Goal: Task Accomplishment & Management: Use online tool/utility

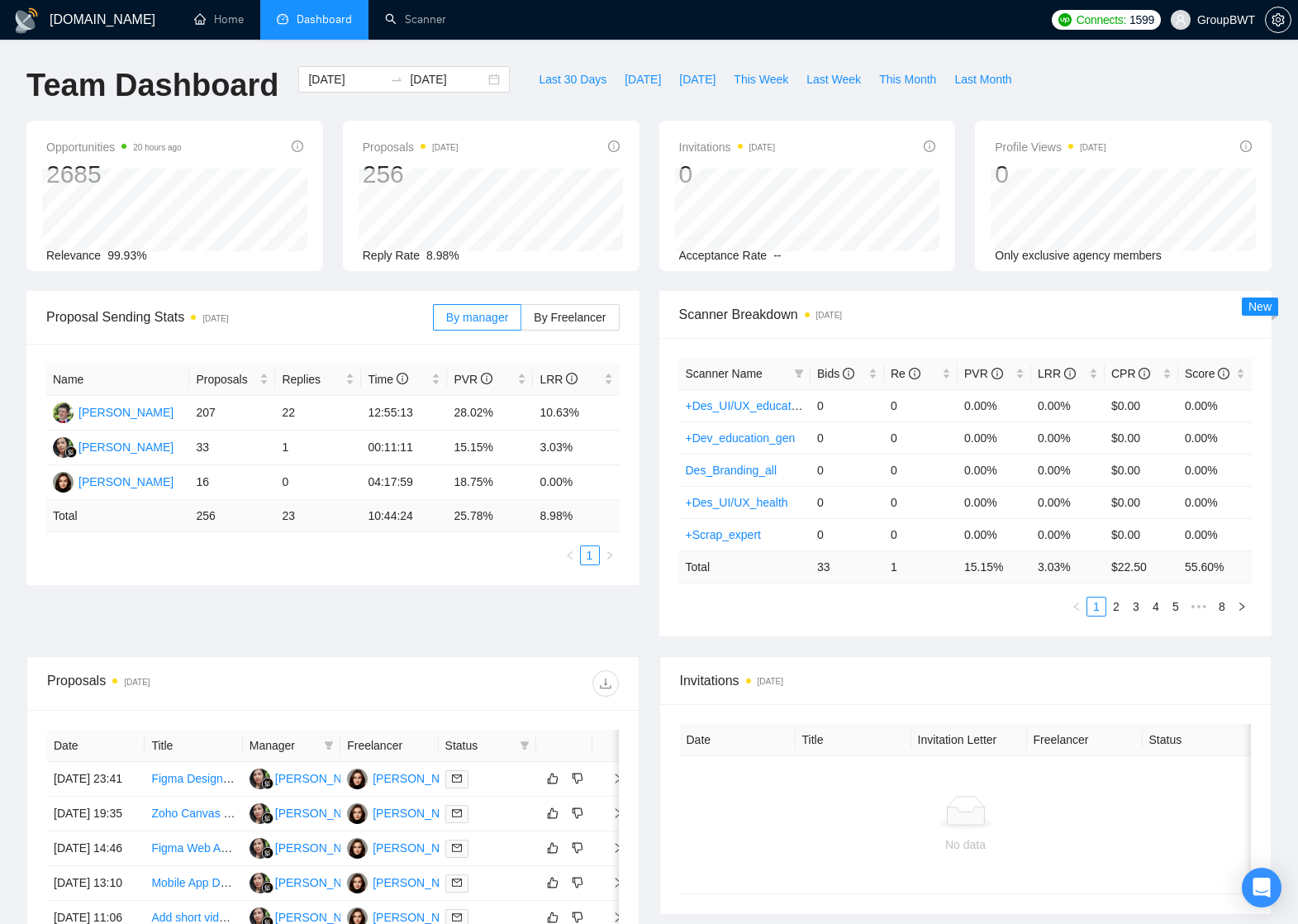
drag, startPoint x: 1134, startPoint y: 348, endPoint x: 313, endPoint y: 26, distance: 881.9
click at [313, 26] on span "Dashboard" at bounding box center [324, 19] width 56 height 14
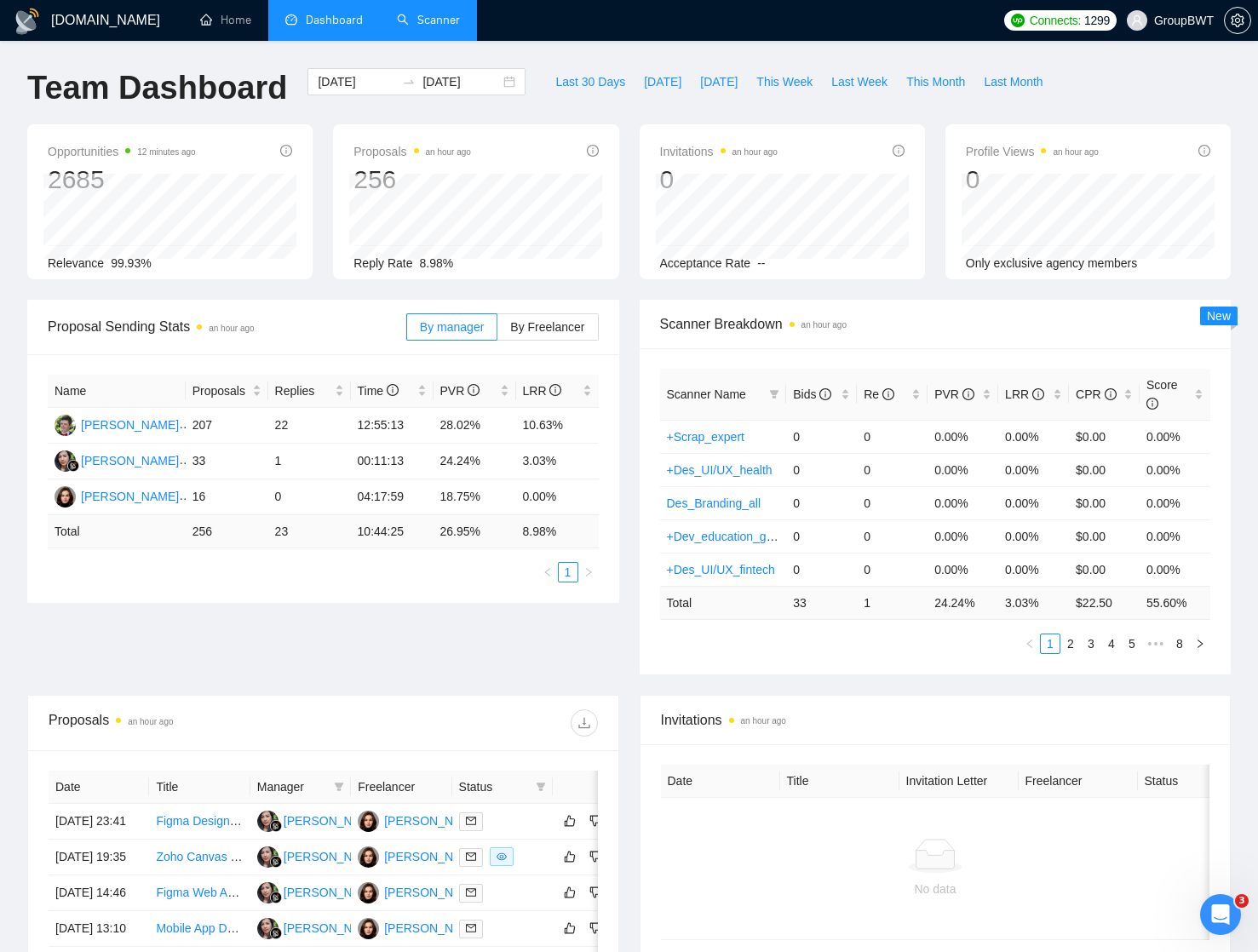
click at [429, 19] on link "Scanner" at bounding box center [429, 20] width 63 height 15
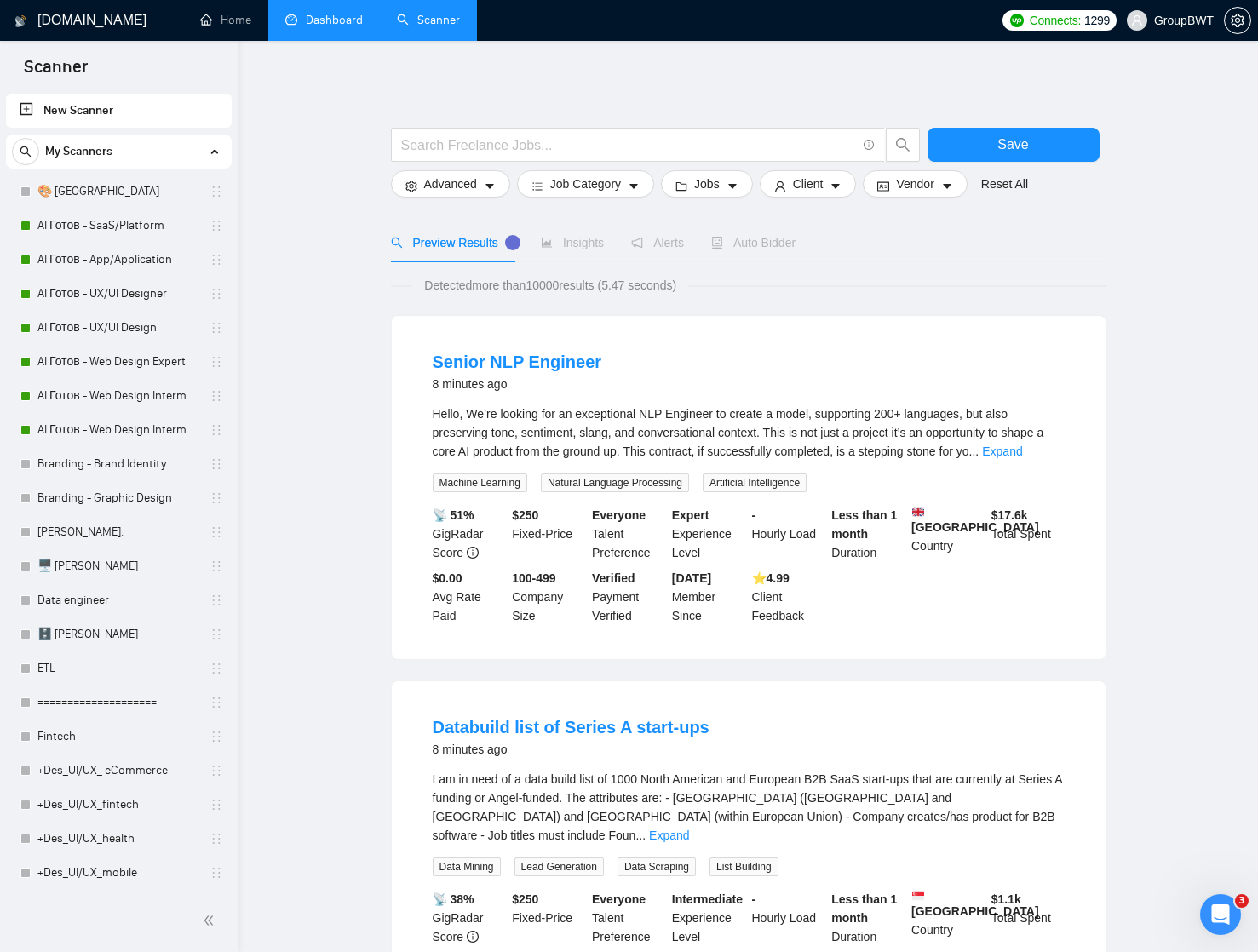
click at [341, 18] on link "Dashboard" at bounding box center [323, 20] width 78 height 15
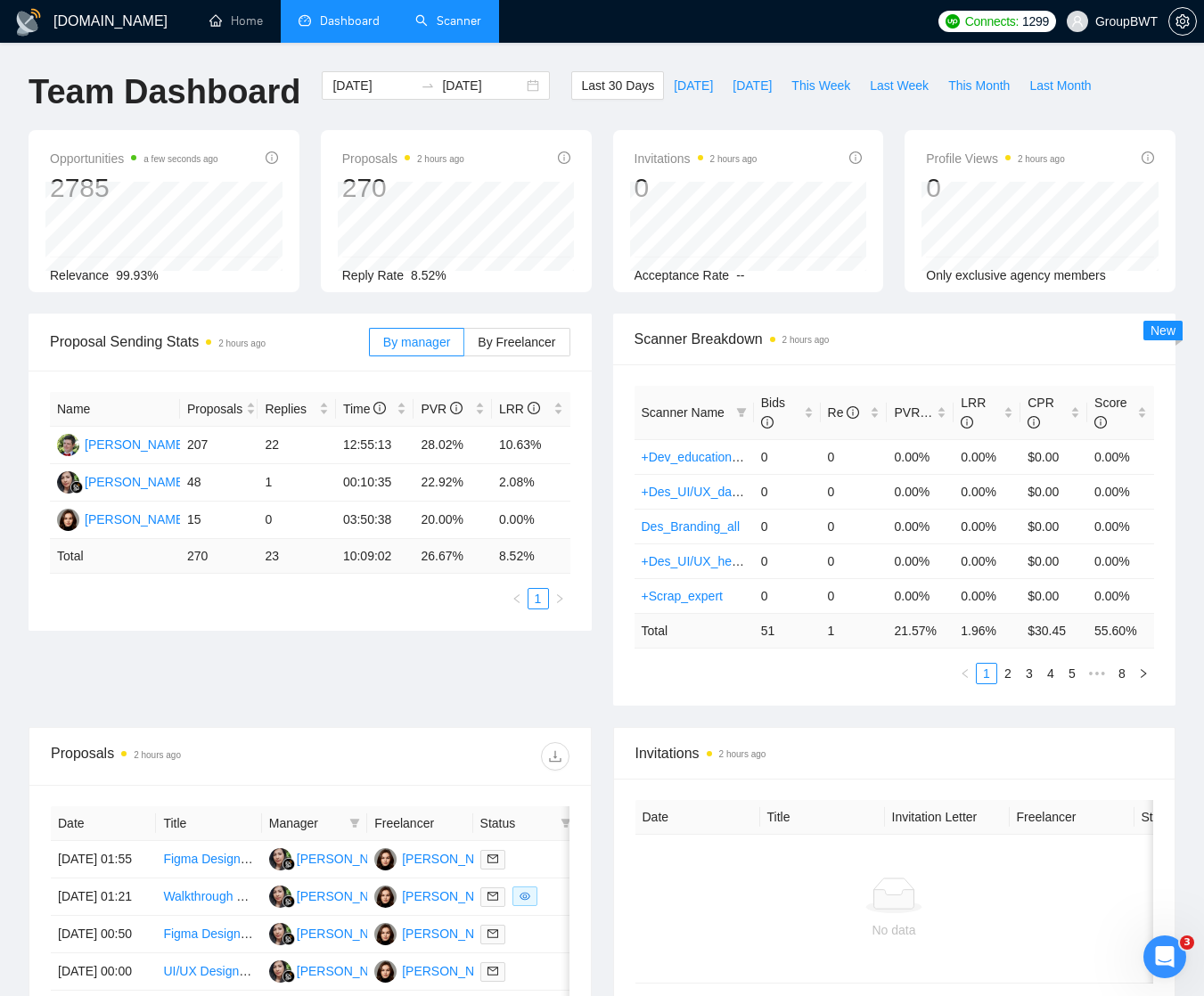
click at [456, 25] on link "Scanner" at bounding box center [448, 21] width 66 height 15
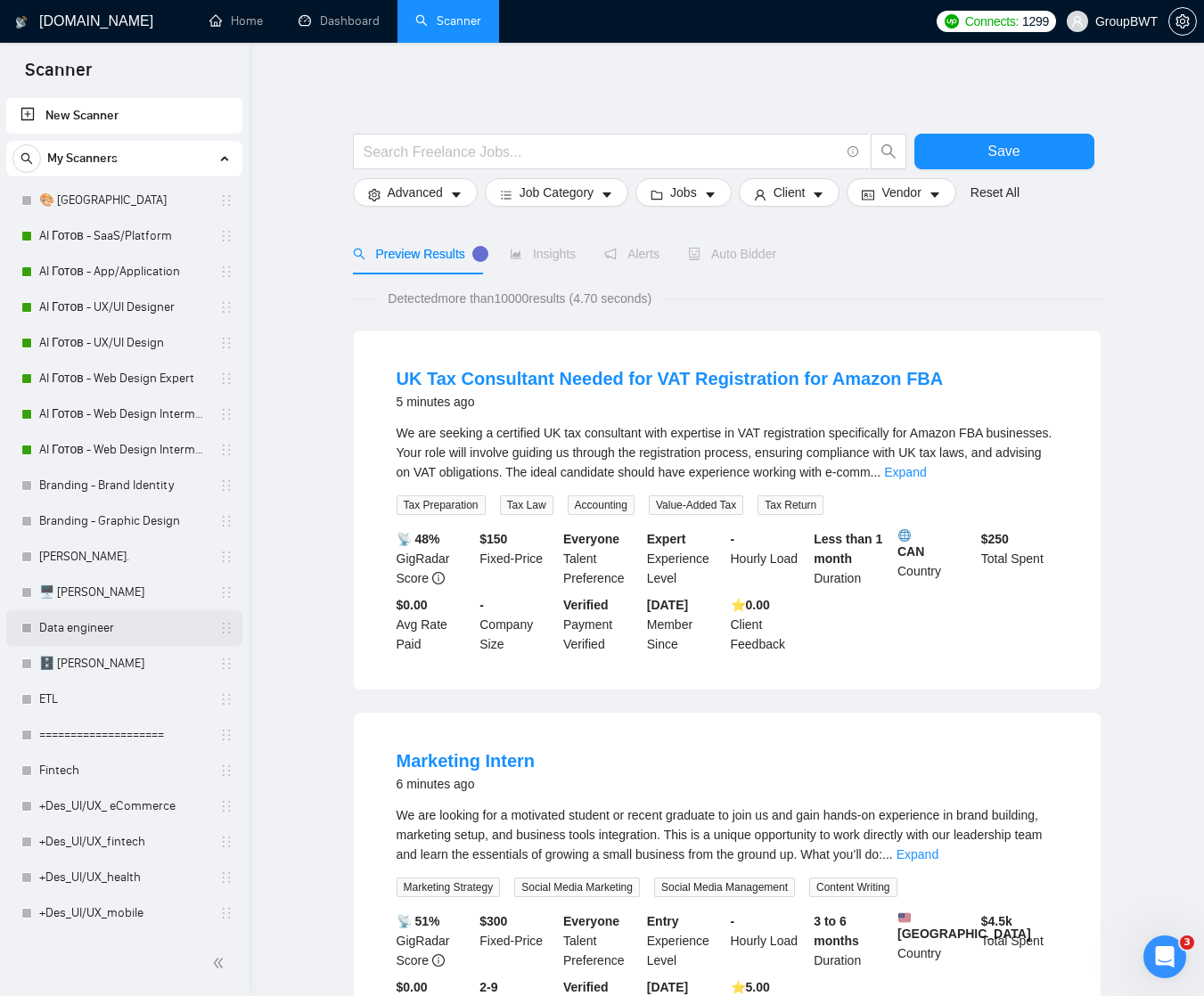
click at [78, 631] on link "Data engineer" at bounding box center [124, 628] width 169 height 36
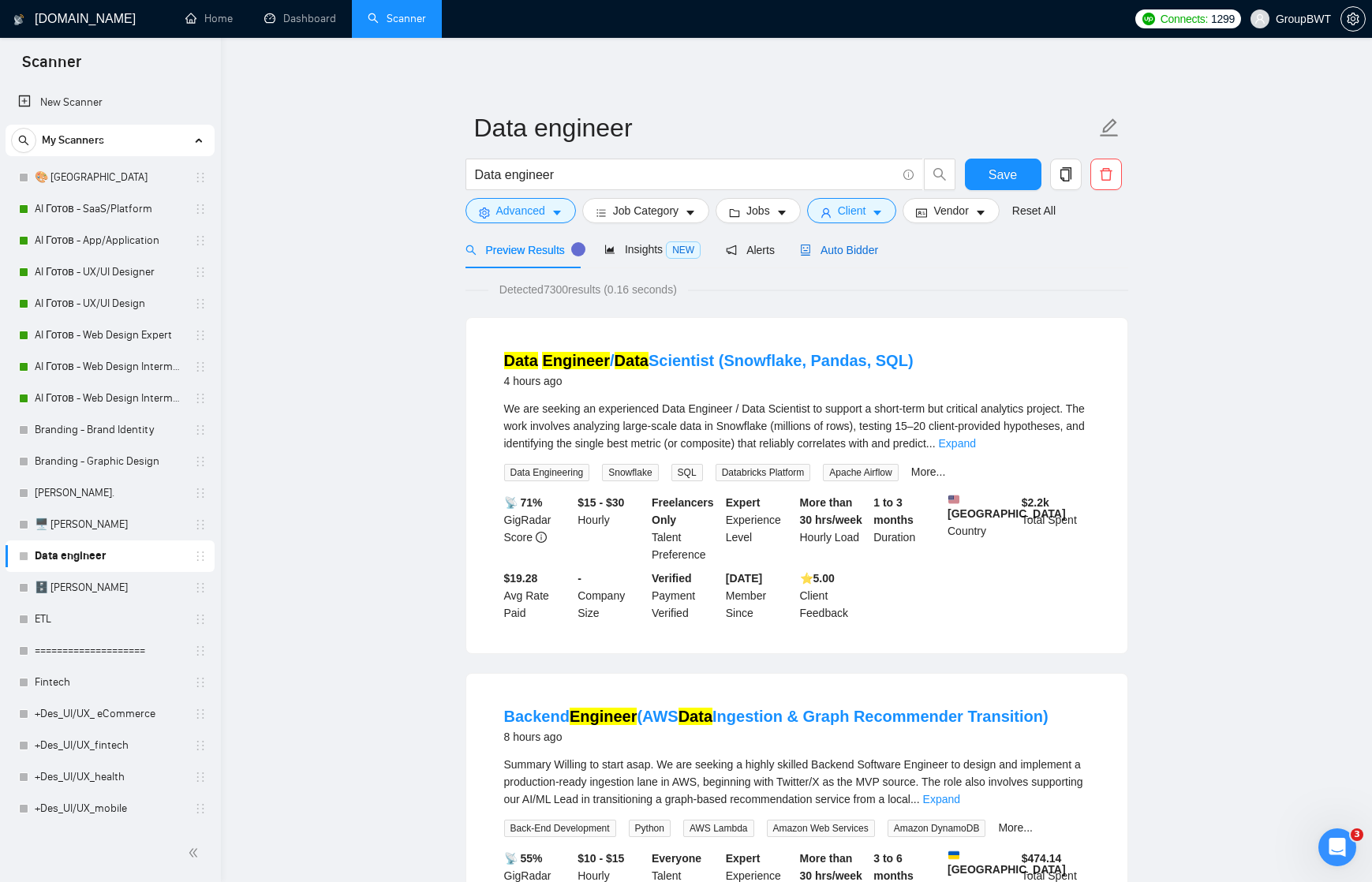
click at [847, 248] on span "Auto Bidder" at bounding box center [839, 250] width 78 height 13
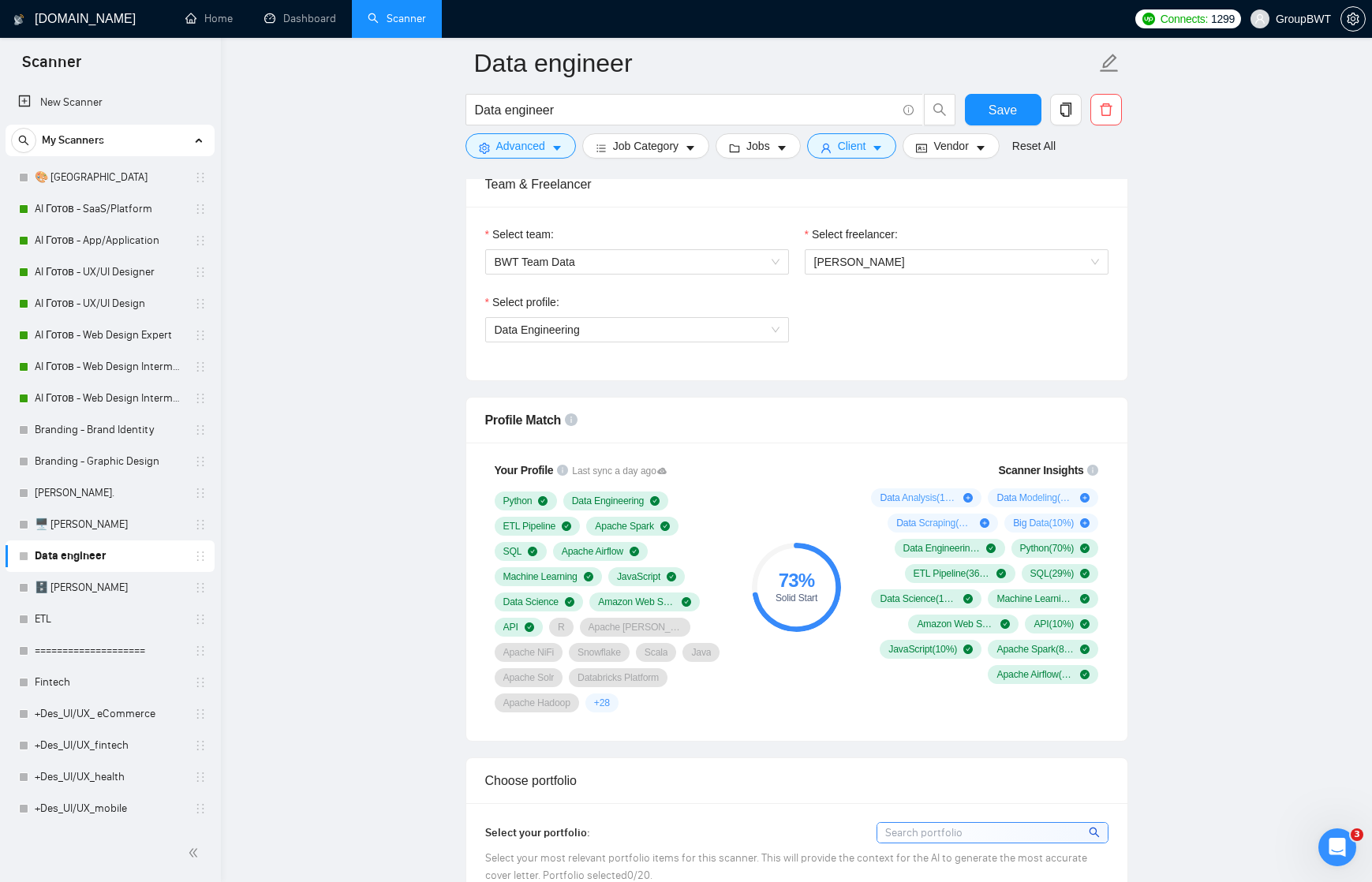
scroll to position [809, 0]
click at [770, 331] on span "Data Engineering" at bounding box center [636, 330] width 285 height 24
click at [870, 345] on div "Select profile: Data Engineering" at bounding box center [797, 327] width 639 height 68
click at [758, 330] on span "Data Engineering" at bounding box center [636, 330] width 285 height 24
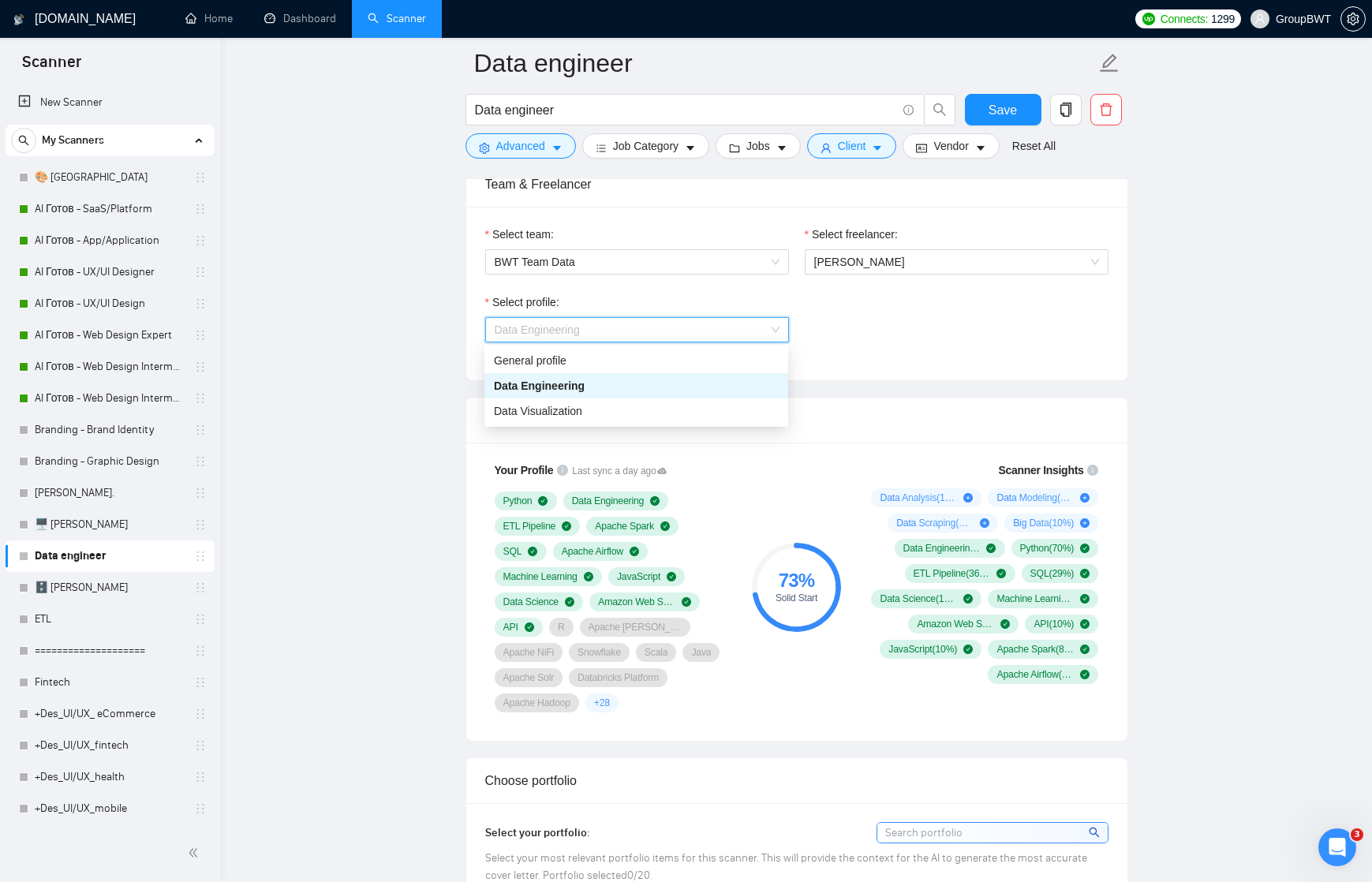
click at [690, 388] on div "Data Engineering" at bounding box center [636, 386] width 285 height 17
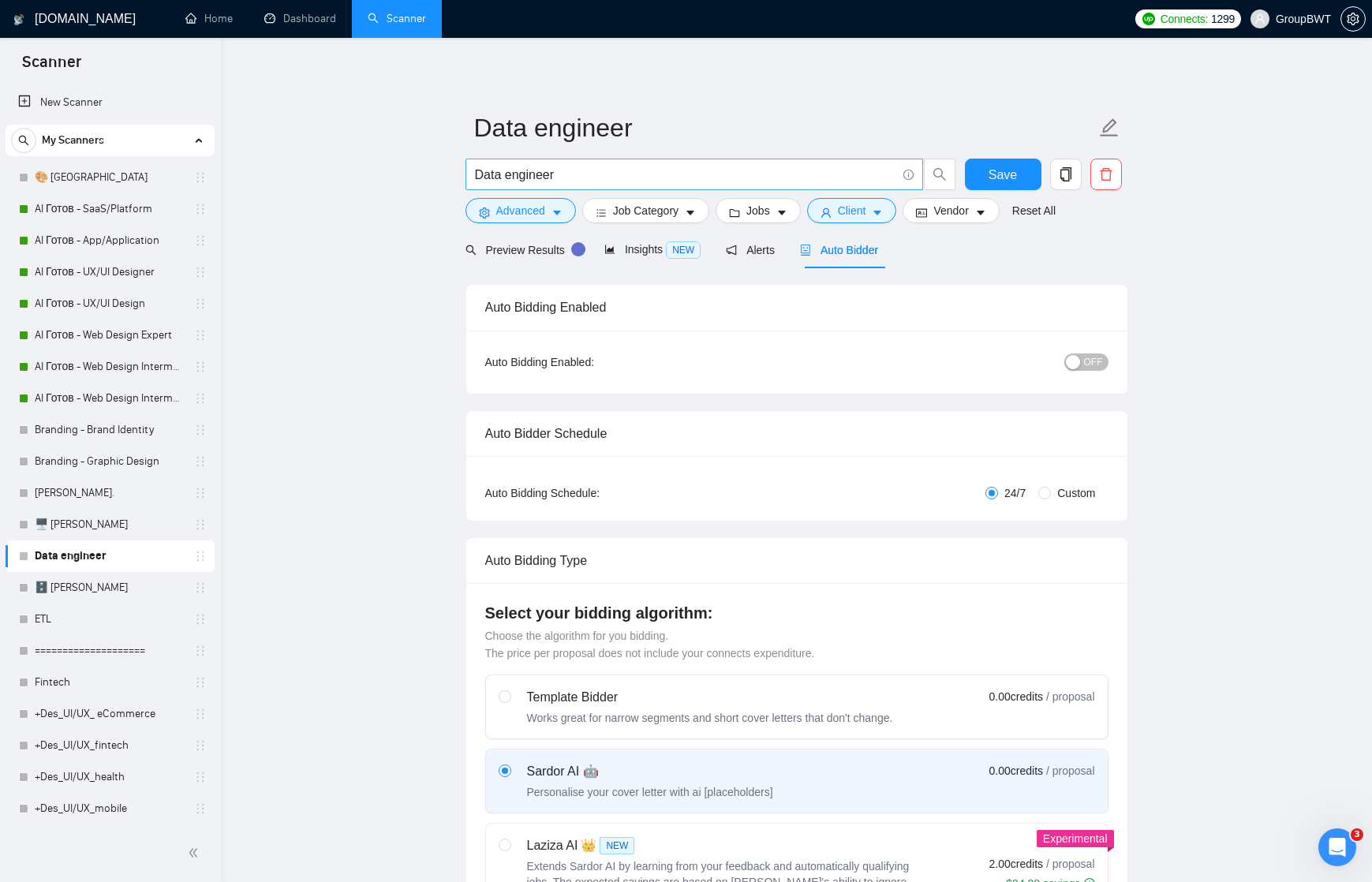
scroll to position [0, 0]
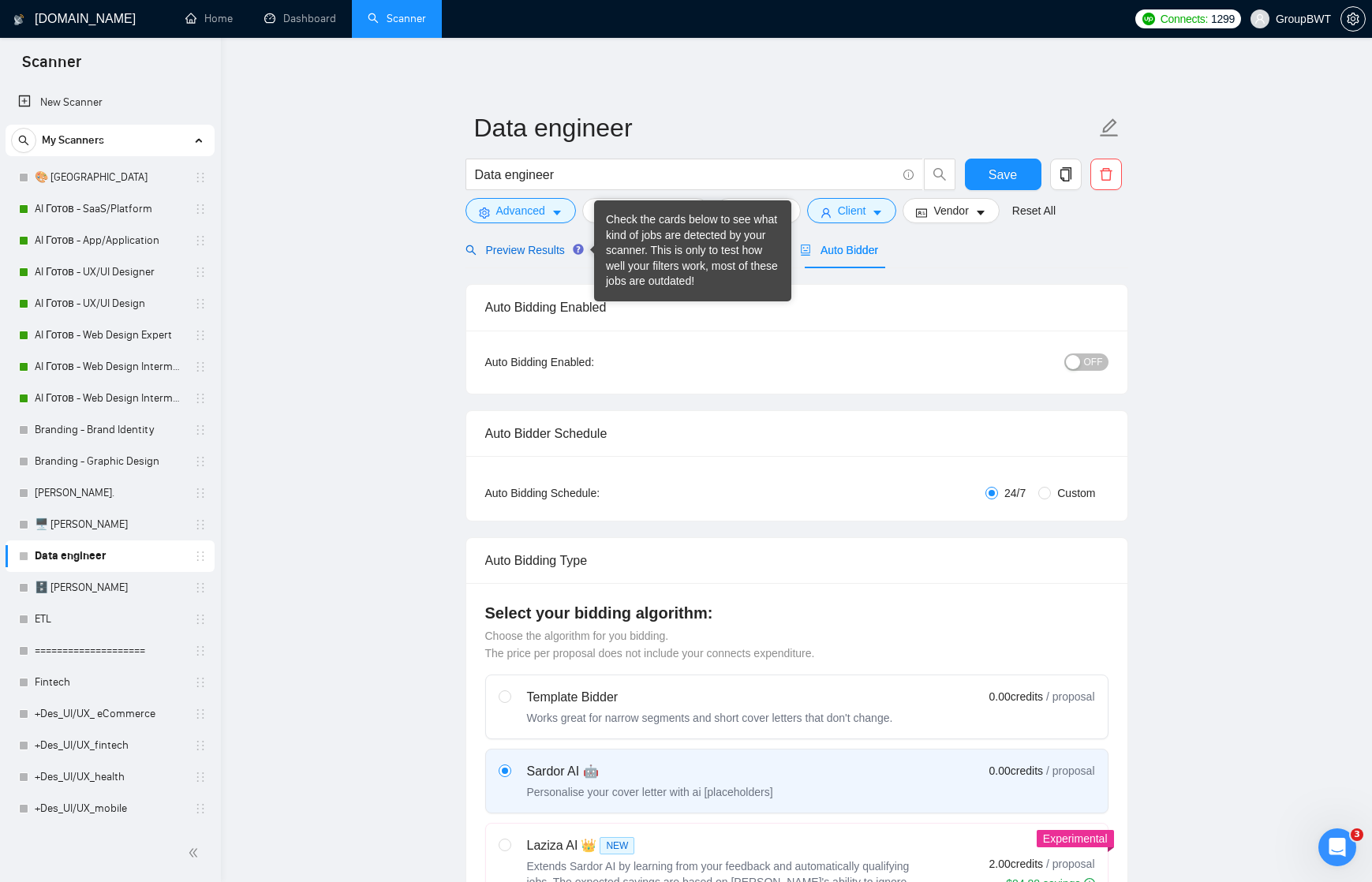
click at [529, 252] on span "Preview Results" at bounding box center [522, 250] width 113 height 13
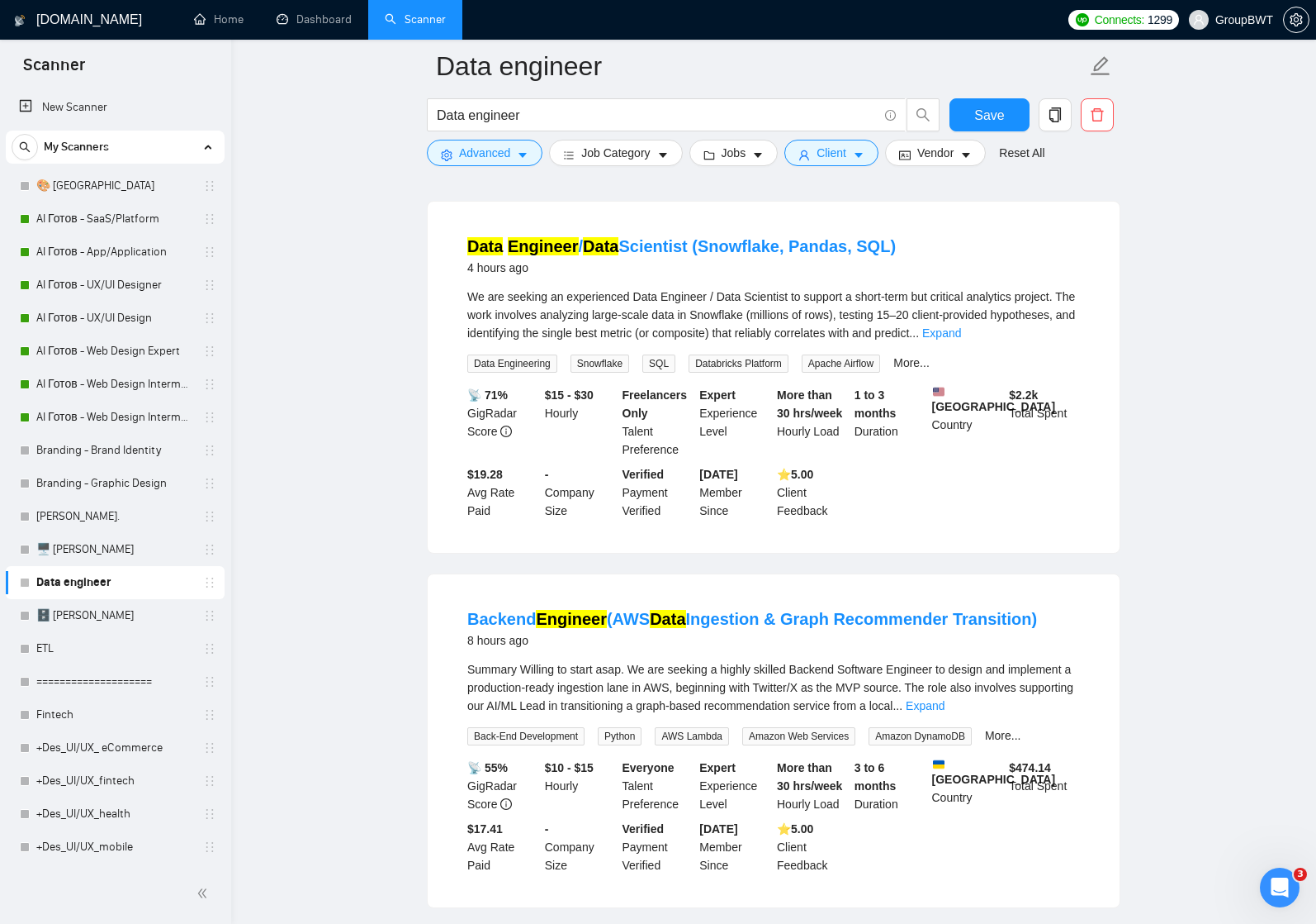
scroll to position [127, 0]
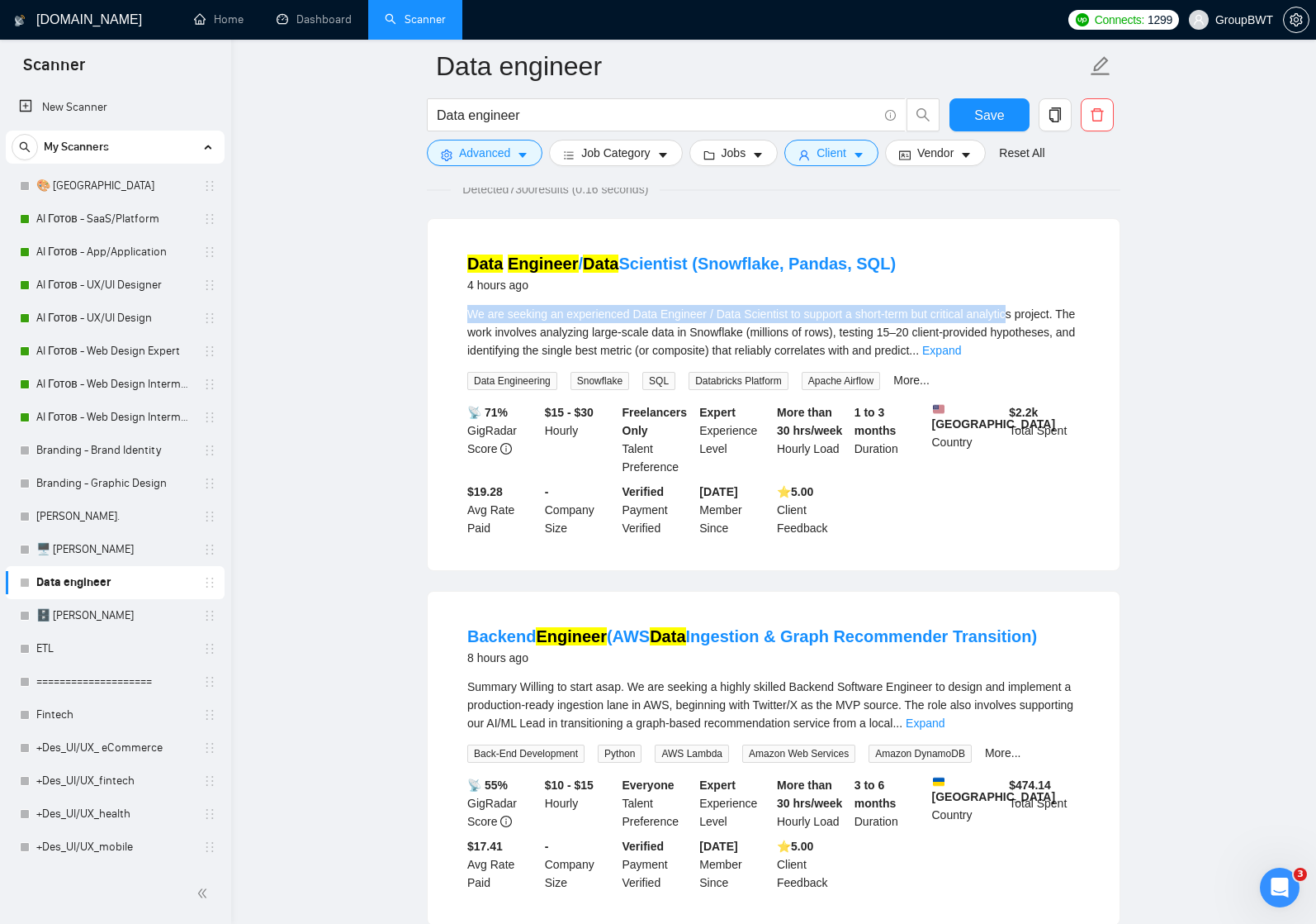
drag, startPoint x: 894, startPoint y: 304, endPoint x: 1029, endPoint y: 311, distance: 135.2
click at [1029, 311] on li "Data Engineer / Data Scientist (Snowflake, Pandas, SQL) 4 hours ago We are seek…" at bounding box center [773, 394] width 652 height 311
drag, startPoint x: 596, startPoint y: 327, endPoint x: 999, endPoint y: 337, distance: 403.1
click at [999, 337] on span "We are seeking an experienced Data Engineer / Data Scientist to support a short…" at bounding box center [771, 332] width 607 height 50
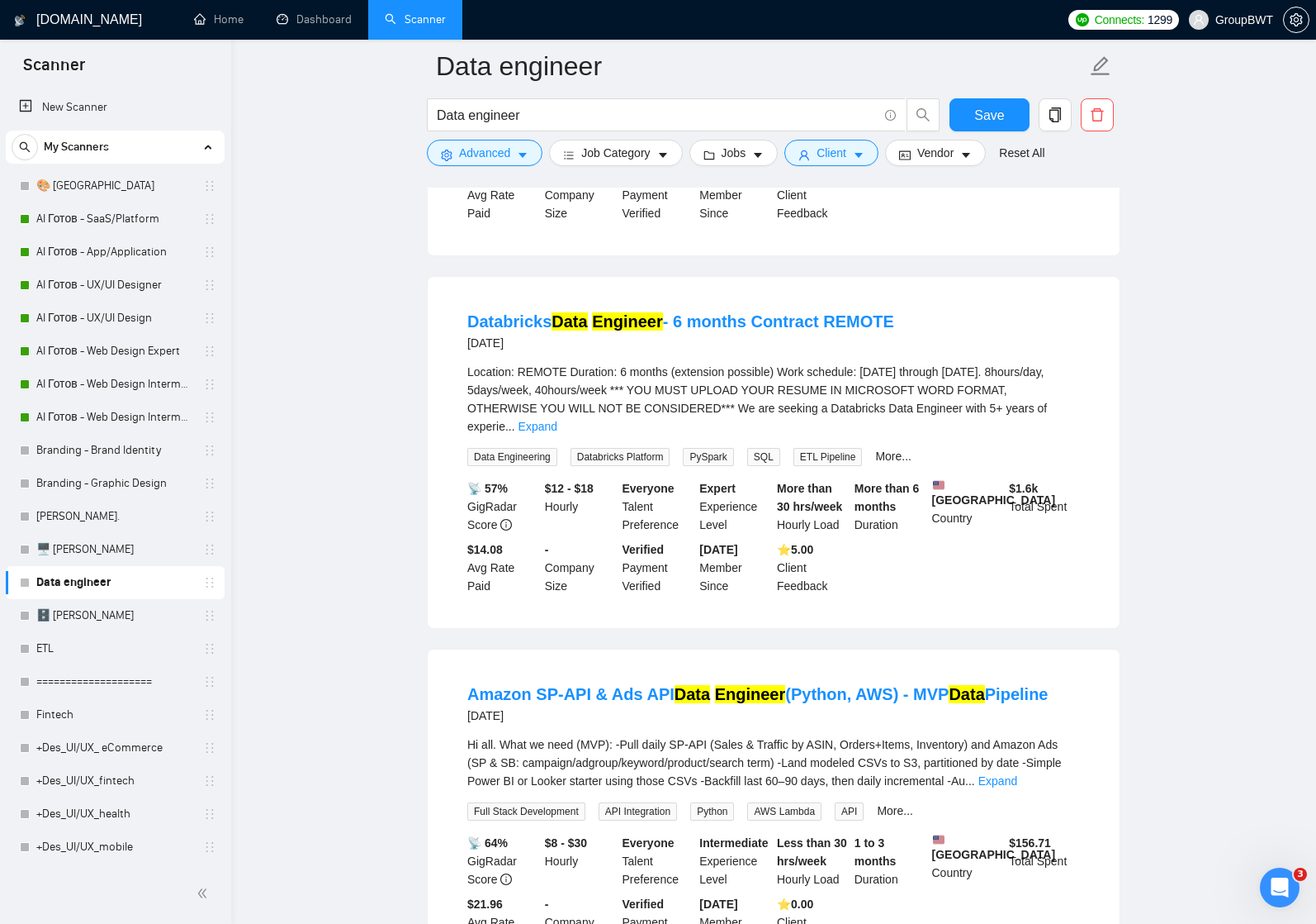
scroll to position [2245, 0]
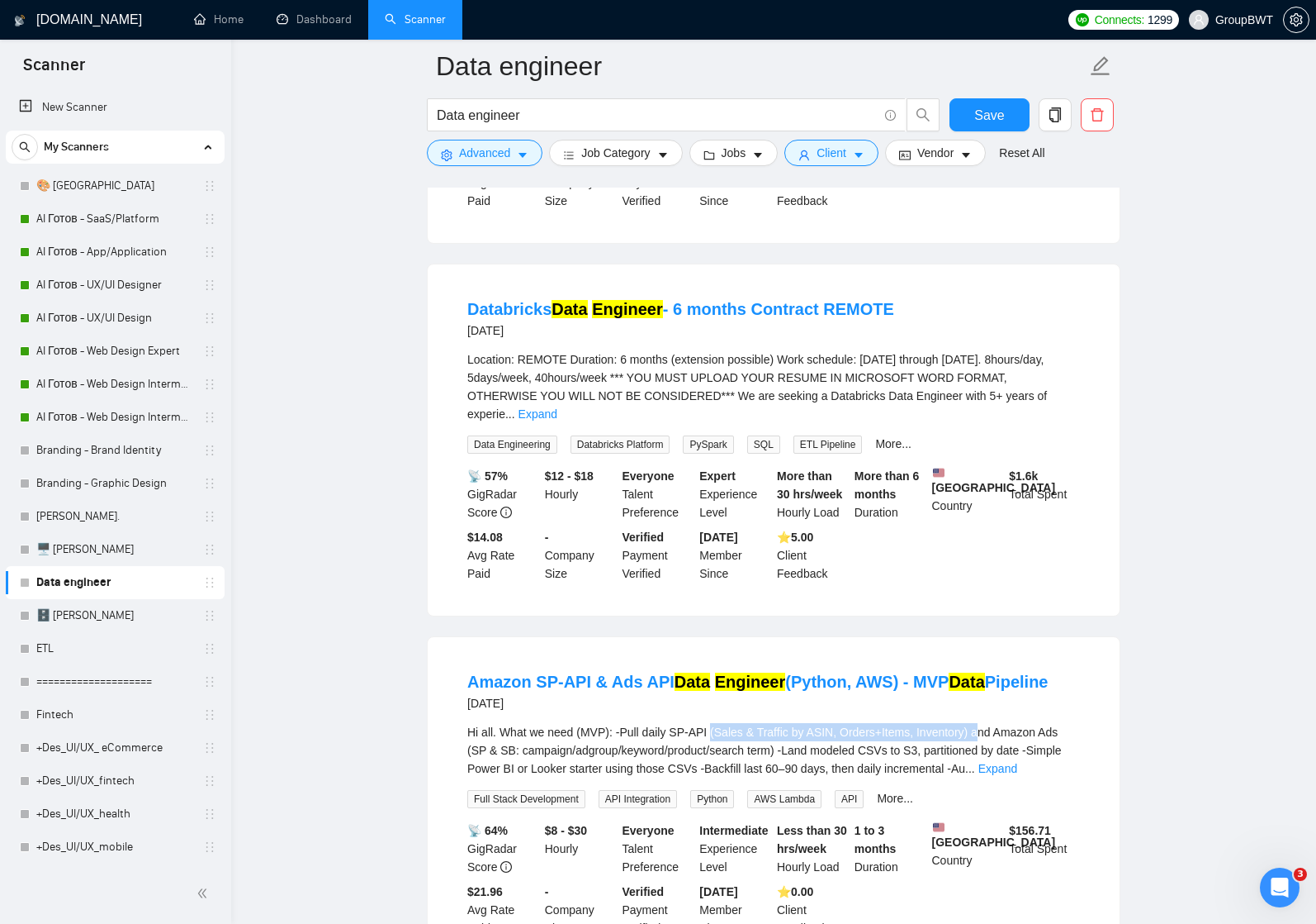
drag, startPoint x: 718, startPoint y: 707, endPoint x: 991, endPoint y: 706, distance: 273.0
click at [991, 726] on span "Hi all. What we need (MVP): -Pull daily SP-API (Sales & Traffic by ASIN, Orders…" at bounding box center [764, 750] width 595 height 50
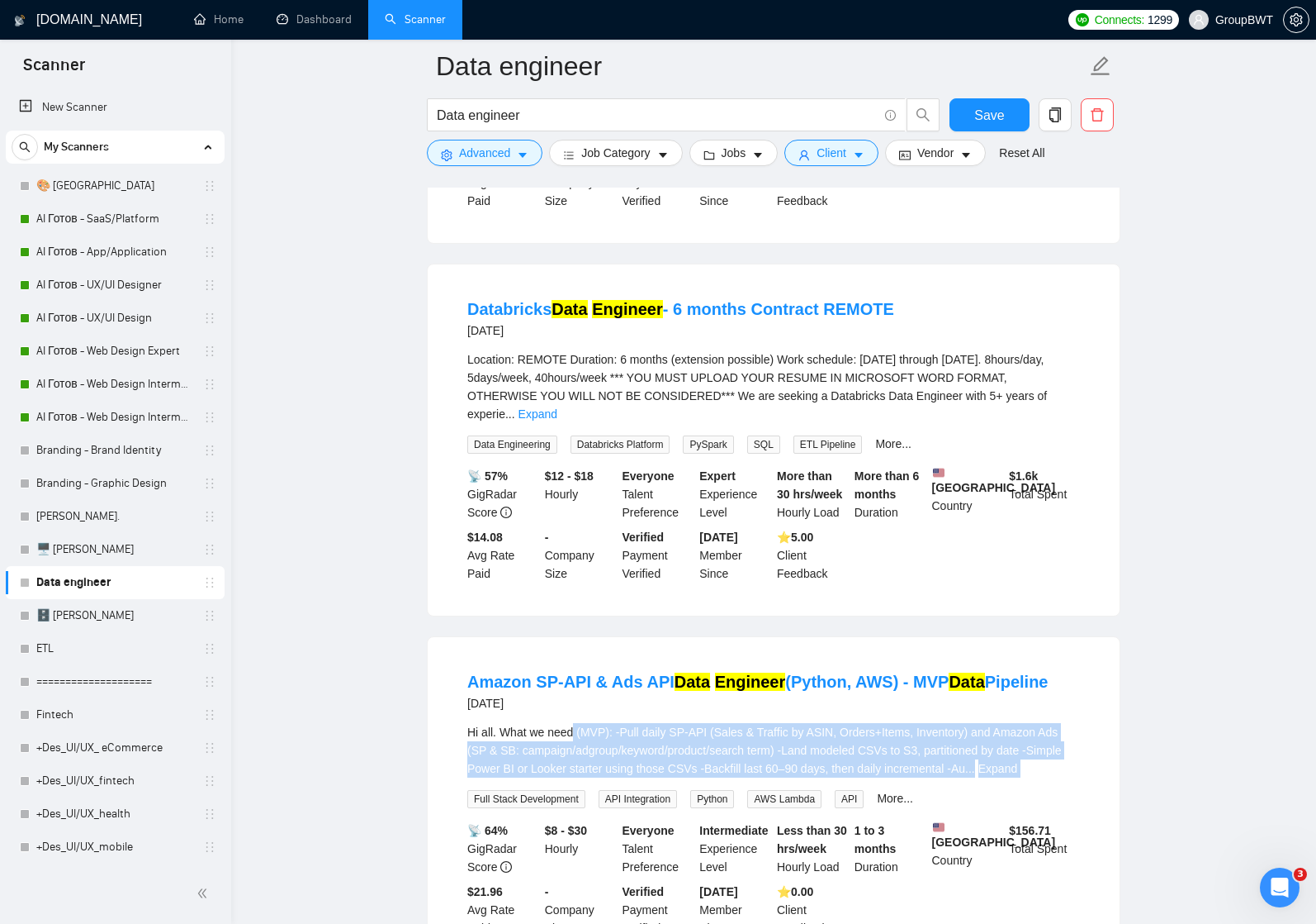
drag, startPoint x: 578, startPoint y: 706, endPoint x: 1012, endPoint y: 760, distance: 437.3
click at [1013, 762] on div "Hi all. What we need (MVP): -Pull daily SP-API (Sales & Traffic by ASIN, Orders…" at bounding box center [773, 765] width 612 height 86
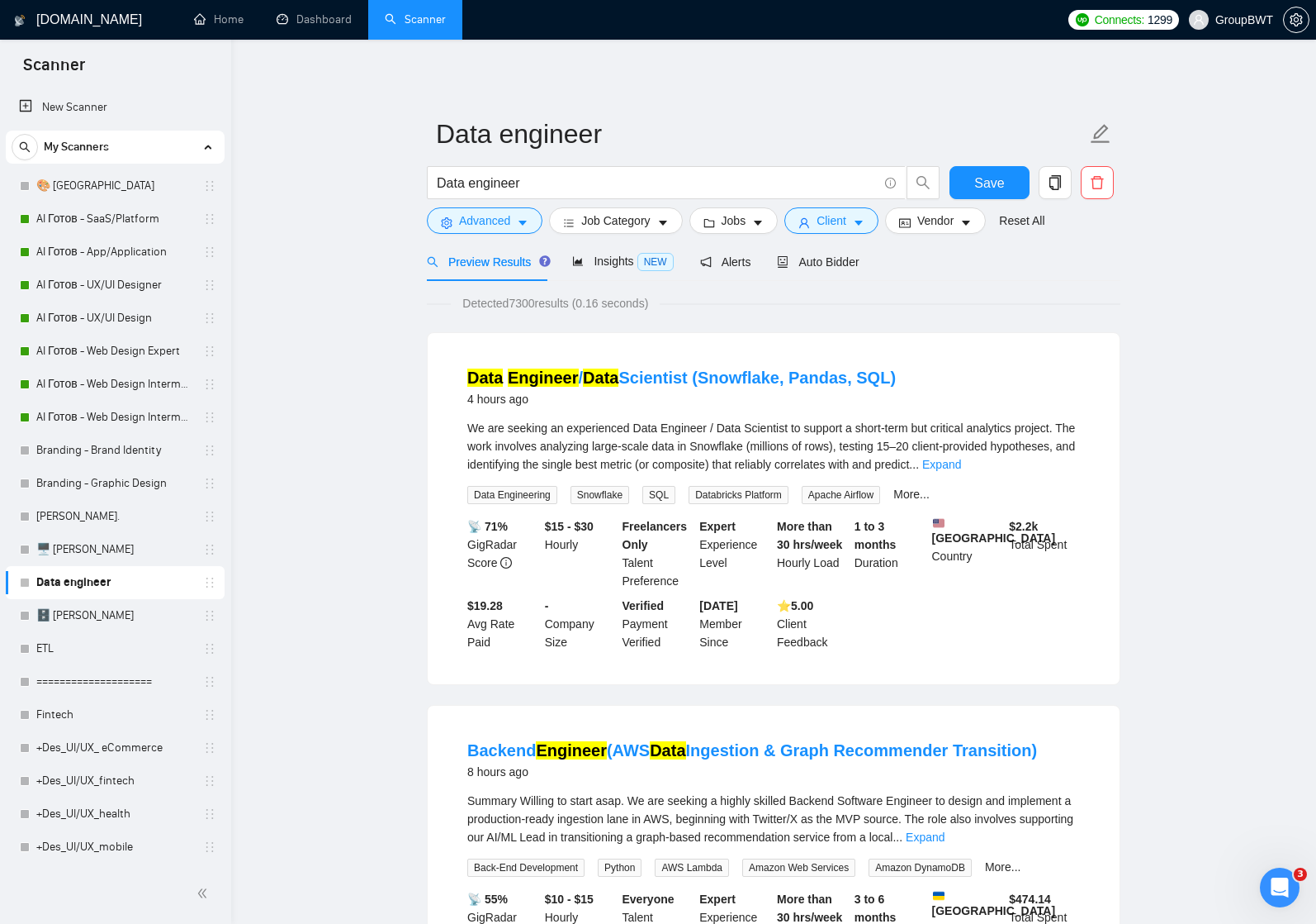
scroll to position [0, 0]
click at [61, 648] on link "ETL" at bounding box center [115, 648] width 157 height 33
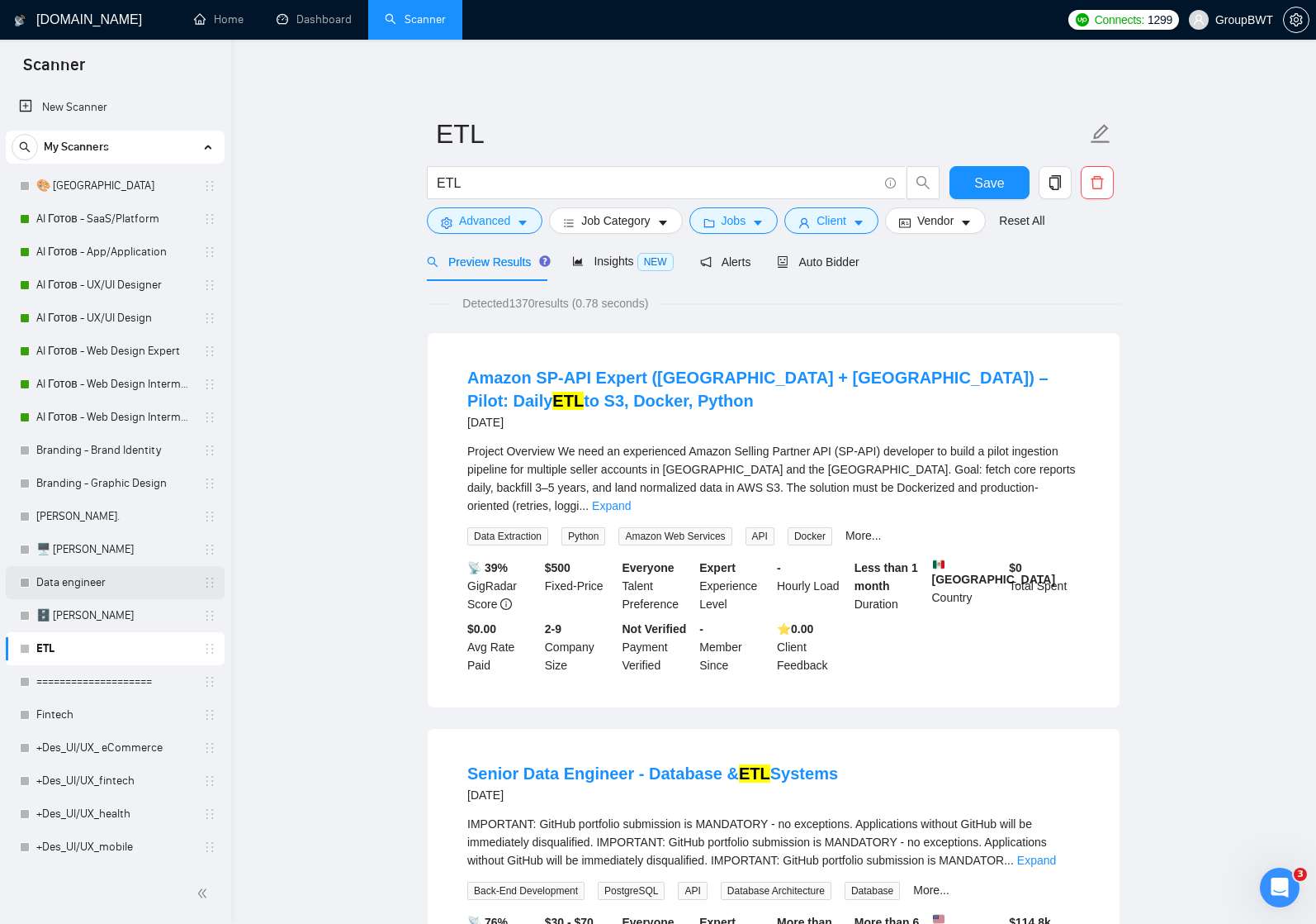
click at [85, 577] on link "Data engineer" at bounding box center [115, 583] width 157 height 33
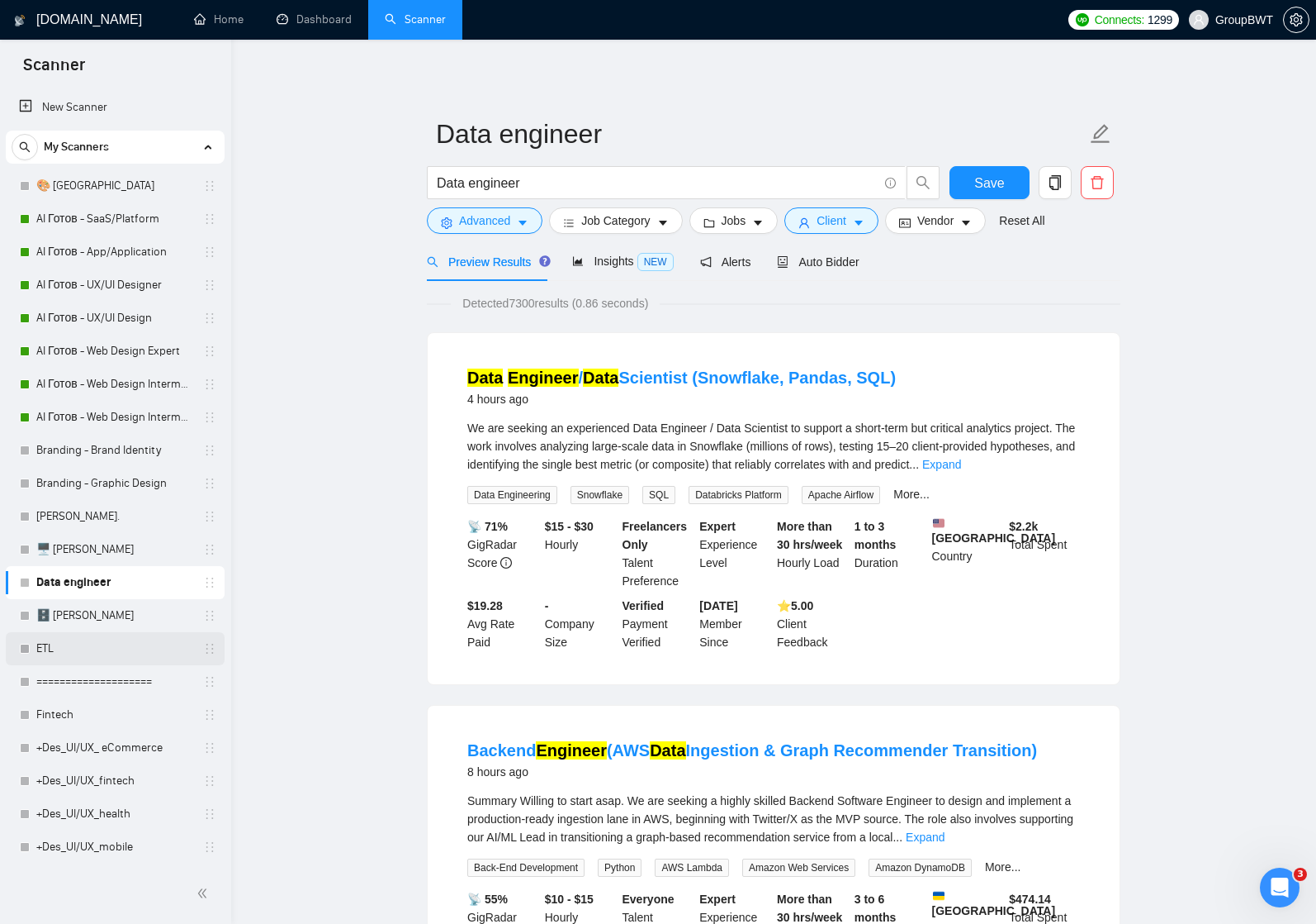
click at [47, 650] on link "ETL" at bounding box center [115, 648] width 157 height 33
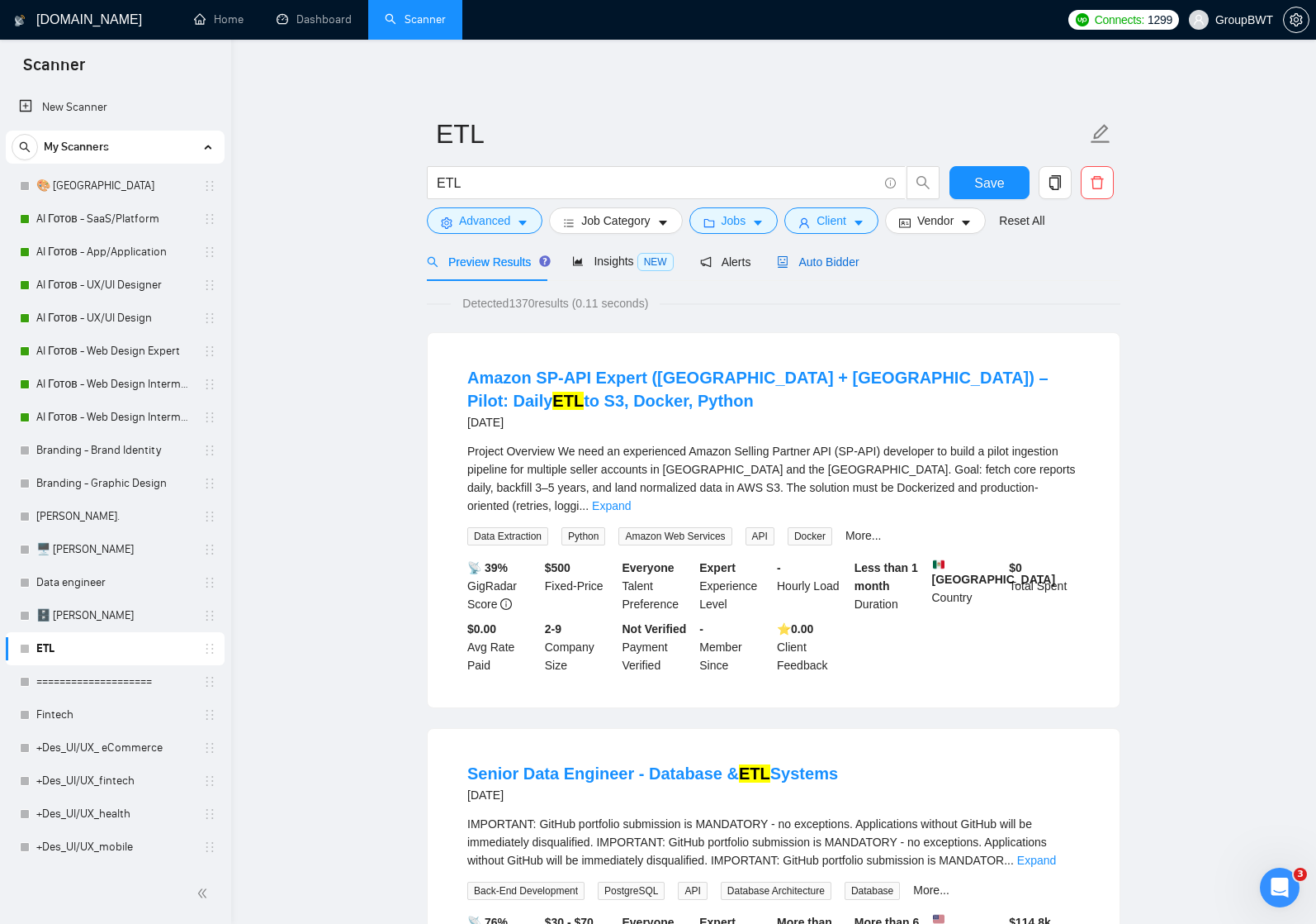
click at [831, 260] on span "Auto Bidder" at bounding box center [817, 262] width 82 height 13
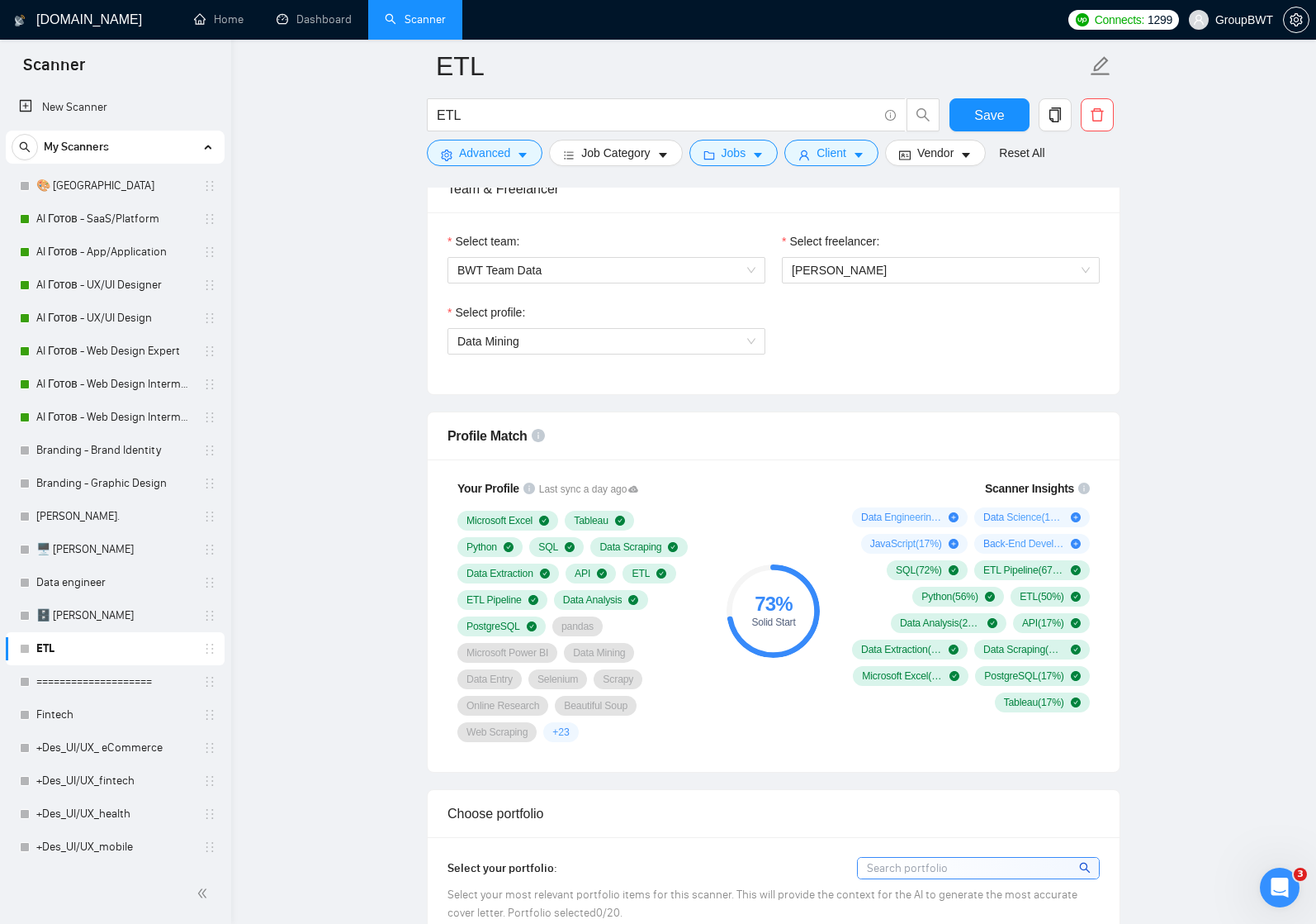
scroll to position [847, 0]
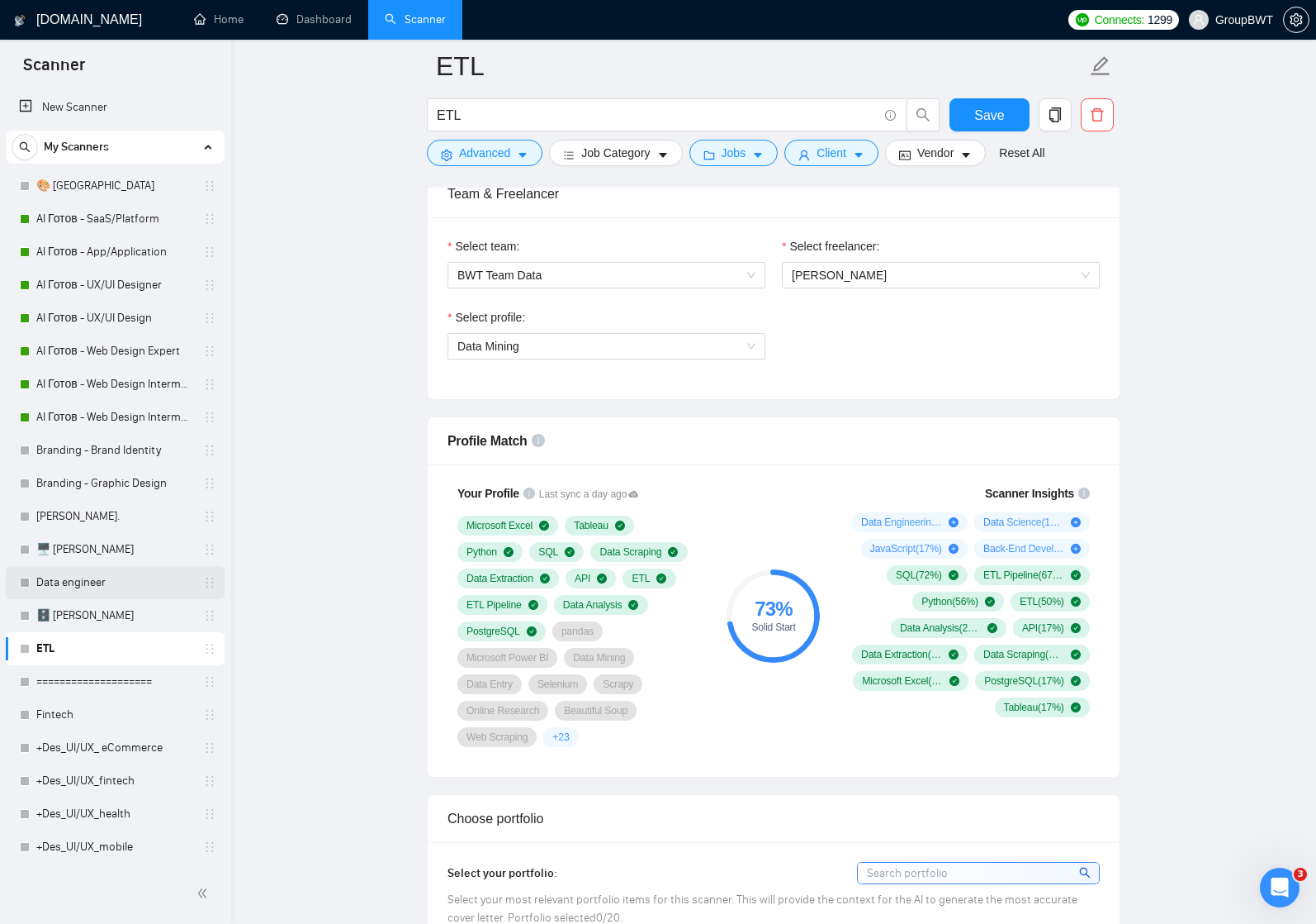
click at [77, 580] on link "Data engineer" at bounding box center [115, 583] width 157 height 33
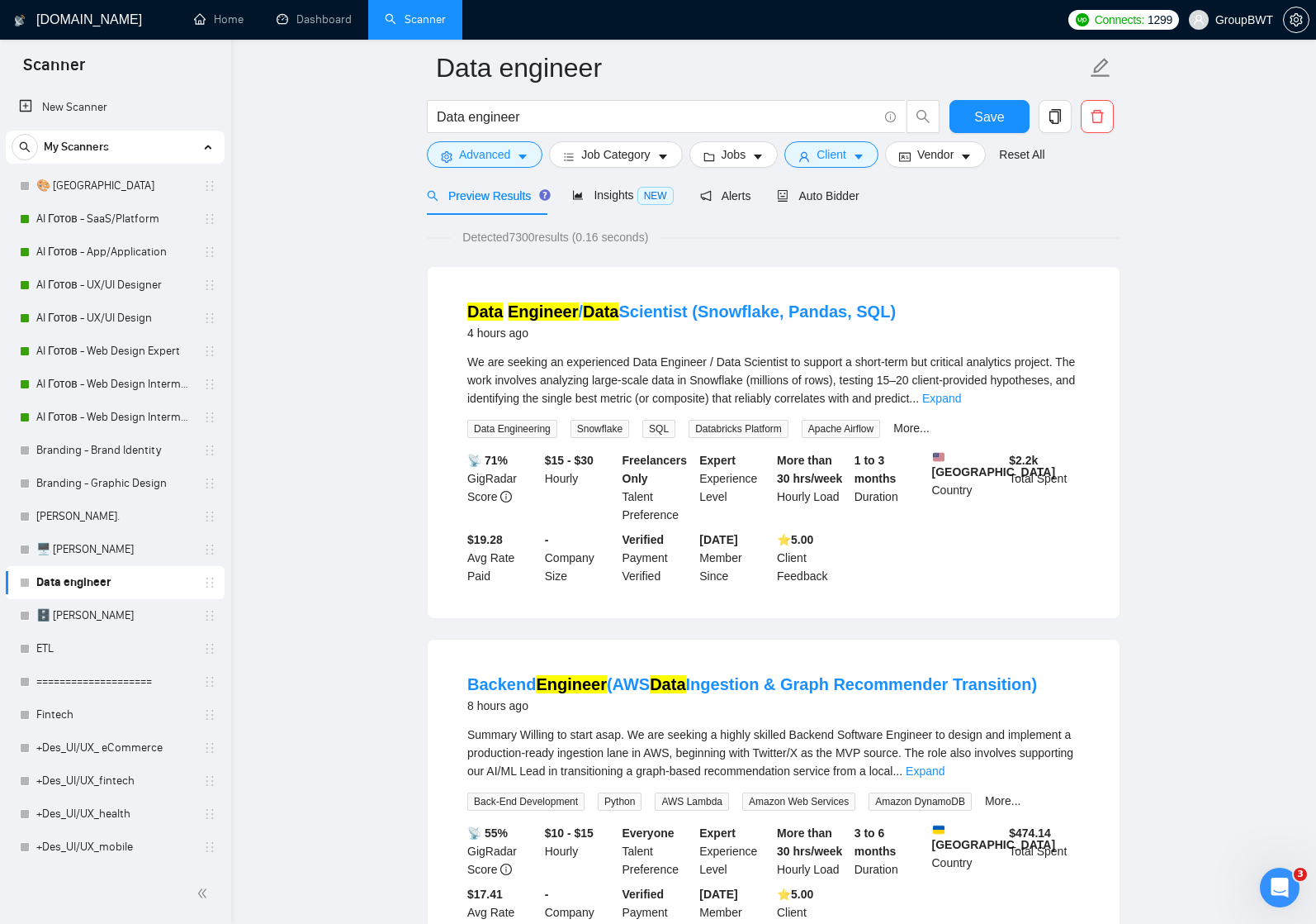
scroll to position [68, 0]
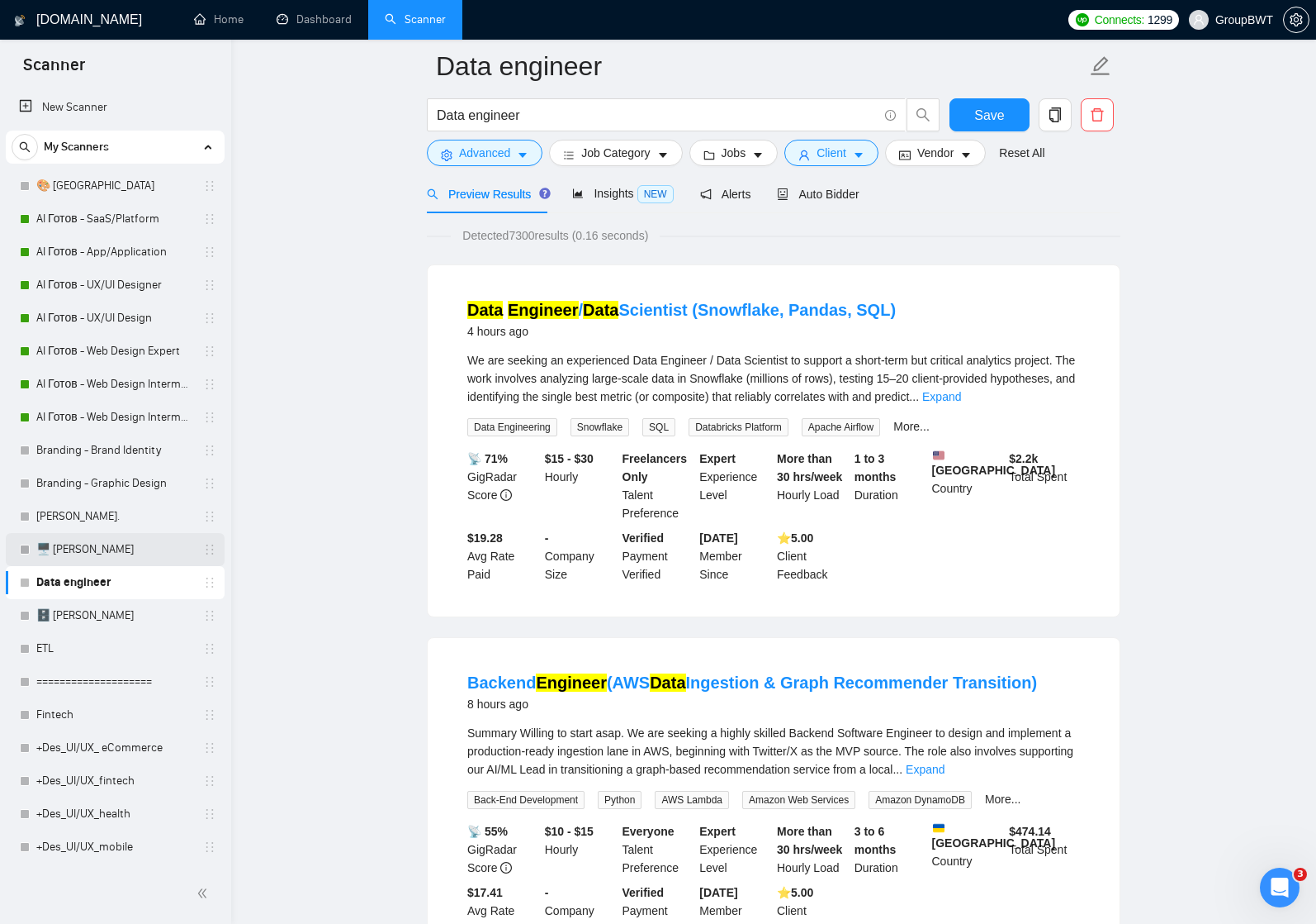
click at [84, 549] on link "🖥️ [PERSON_NAME]" at bounding box center [115, 550] width 157 height 33
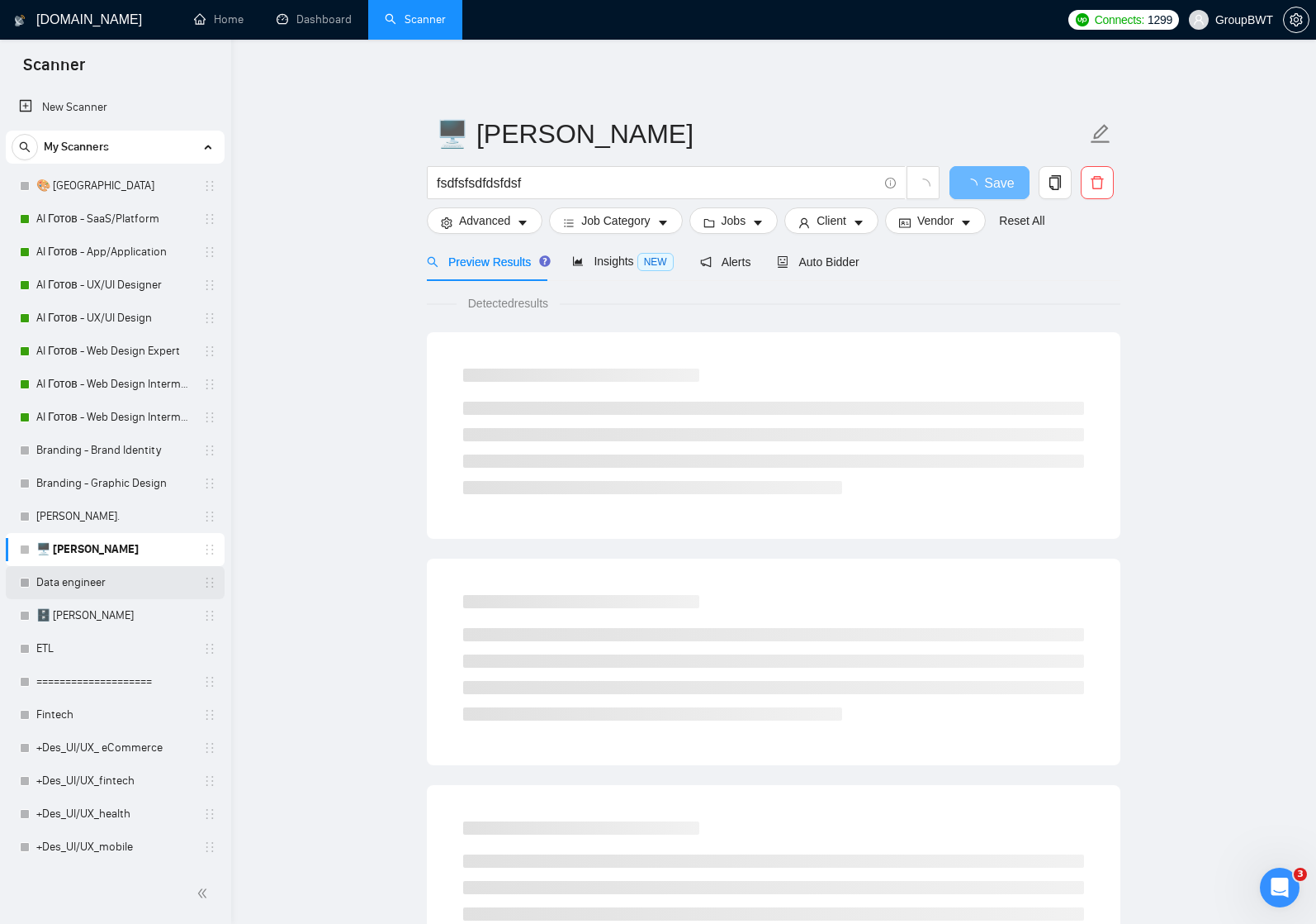
click at [89, 584] on link "Data engineer" at bounding box center [115, 583] width 157 height 33
